Goal: Navigation & Orientation: Understand site structure

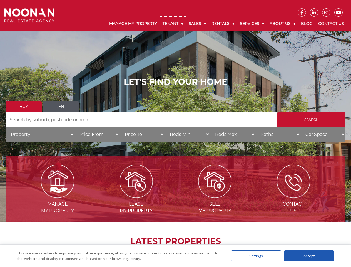
click at [173, 24] on link "Tenant" at bounding box center [173, 24] width 26 height 14
click at [198, 24] on link "Sales" at bounding box center [197, 24] width 23 height 14
click at [223, 24] on link "Rentals" at bounding box center [223, 24] width 28 height 14
click at [253, 24] on link "Services" at bounding box center [252, 24] width 30 height 14
click at [283, 24] on link "About Us" at bounding box center [282, 24] width 31 height 14
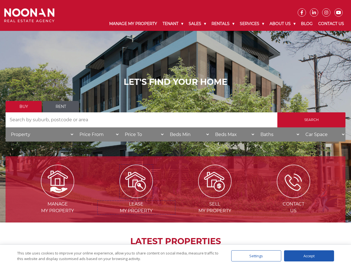
click at [136, 196] on img at bounding box center [136, 181] width 33 height 33
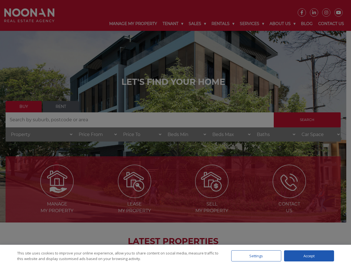
click at [256, 256] on div "Settings" at bounding box center [256, 255] width 50 height 11
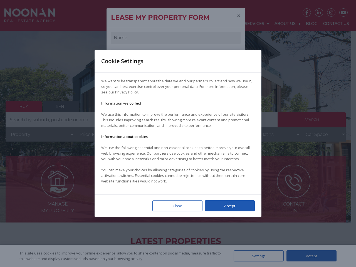
click at [309, 256] on div at bounding box center [178, 133] width 356 height 267
